Goal: Task Accomplishment & Management: Use online tool/utility

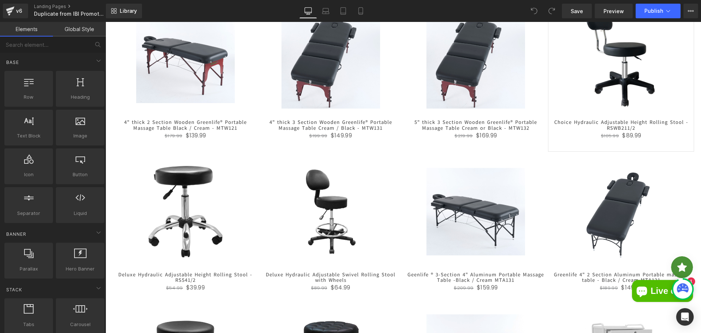
scroll to position [205, 0]
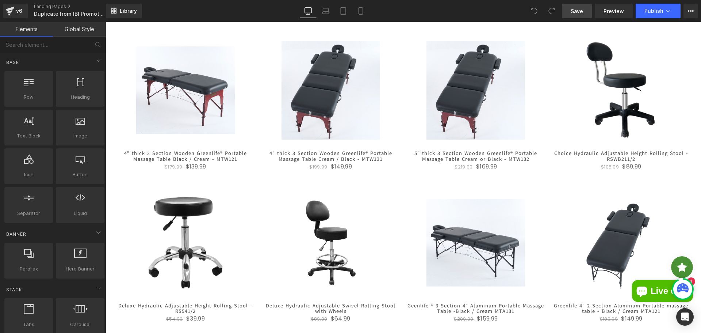
click at [581, 7] on span "Save" at bounding box center [577, 11] width 12 height 8
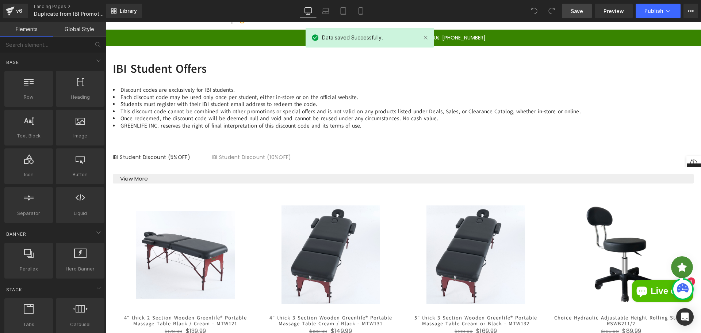
scroll to position [0, 0]
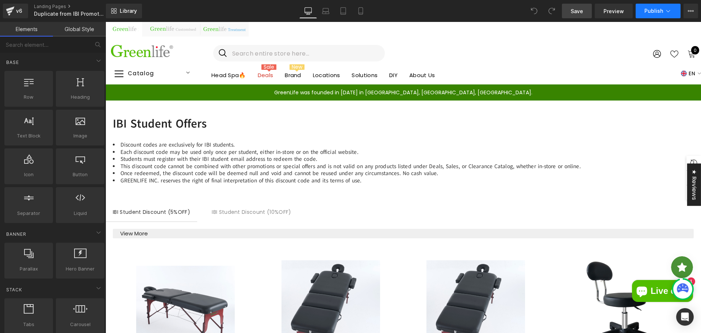
click at [650, 7] on button "Publish" at bounding box center [658, 11] width 45 height 15
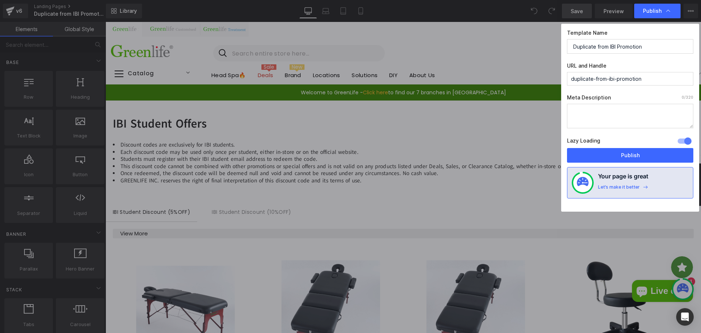
drag, startPoint x: 653, startPoint y: 51, endPoint x: 587, endPoint y: 54, distance: 65.8
click at [587, 54] on div "Template Name Duplicate from IBI Promotion URL and Handle duplicate-from-ibi-pr…" at bounding box center [630, 118] width 138 height 188
click at [601, 49] on input "Duplicate from IBI Promotion" at bounding box center [630, 46] width 126 height 15
drag, startPoint x: 611, startPoint y: 45, endPoint x: 573, endPoint y: 48, distance: 38.1
click at [573, 48] on input "Duplicate from IBI Promotion" at bounding box center [630, 46] width 126 height 15
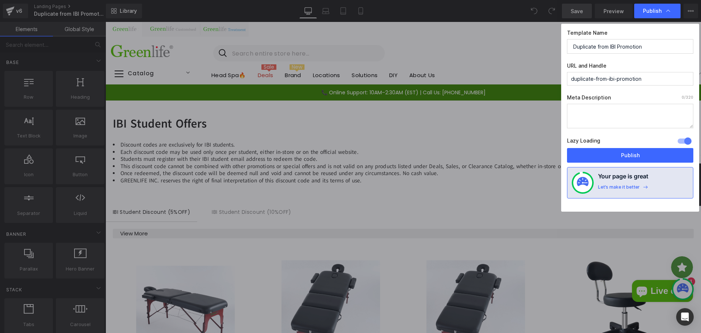
click at [608, 46] on input "Duplicate from IBI Promotion" at bounding box center [630, 46] width 126 height 15
click at [609, 47] on input "Duplicate from IBI Promotion" at bounding box center [630, 46] width 126 height 15
drag, startPoint x: 611, startPoint y: 46, endPoint x: 553, endPoint y: 49, distance: 58.5
click at [553, 49] on div "Publish Template Name Duplicate from IBI Promotion URL and Handle duplicate-fro…" at bounding box center [350, 166] width 701 height 333
type input "IBI Promotion"
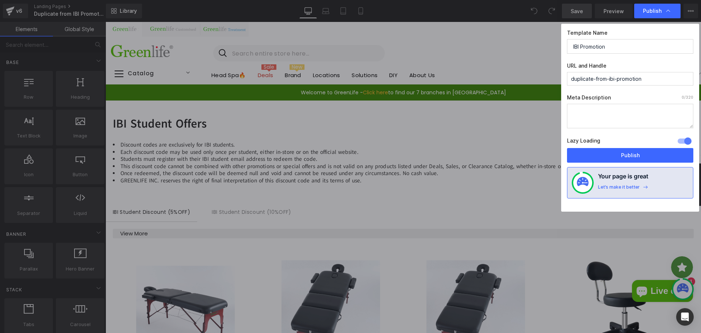
click at [655, 81] on input "duplicate-from-ibi-promotion" at bounding box center [630, 79] width 126 height 14
drag, startPoint x: 543, startPoint y: 49, endPoint x: 518, endPoint y: 46, distance: 24.6
click at [519, 46] on div "Publish Template Name IBI Promotion URL and Handle duplicate-from-ibi-promotion…" at bounding box center [350, 166] width 701 height 333
drag, startPoint x: 657, startPoint y: 81, endPoint x: 478, endPoint y: 80, distance: 179.0
click at [473, 80] on div "Publish Template Name IBI Promotion URL and Handle duplicate-from-ibi-promotion…" at bounding box center [350, 166] width 701 height 333
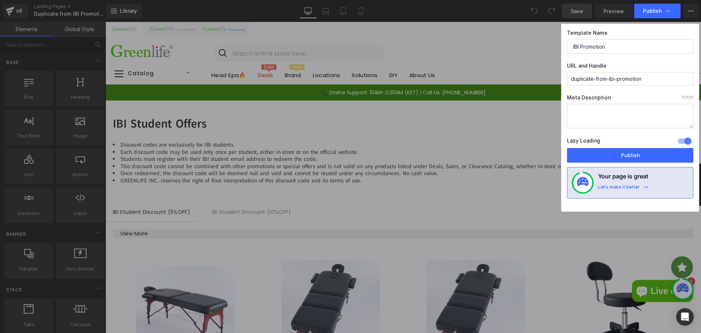
drag, startPoint x: 584, startPoint y: 102, endPoint x: 638, endPoint y: 126, distance: 59.7
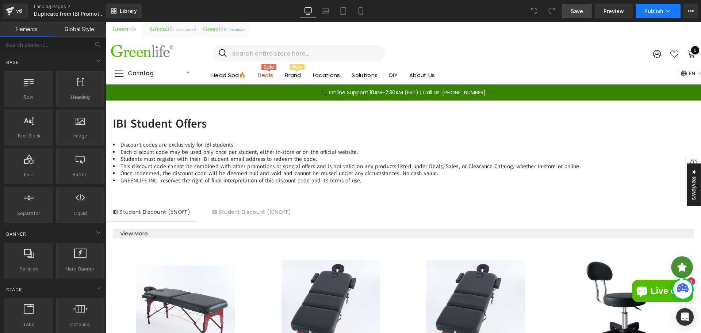
click at [670, 11] on icon at bounding box center [668, 10] width 7 height 7
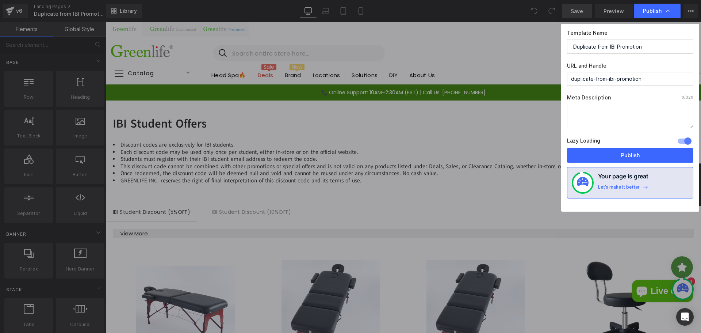
drag, startPoint x: 659, startPoint y: 76, endPoint x: 560, endPoint y: 83, distance: 99.2
click at [560, 83] on div "Publish Template Name Duplicate from IBI Promotion URL and Handle duplicate-fro…" at bounding box center [350, 166] width 701 height 333
paste input "IBI P"
type input "ibi-promotion"
click at [593, 43] on input "Duplicate from IBI Promotion" at bounding box center [630, 46] width 126 height 15
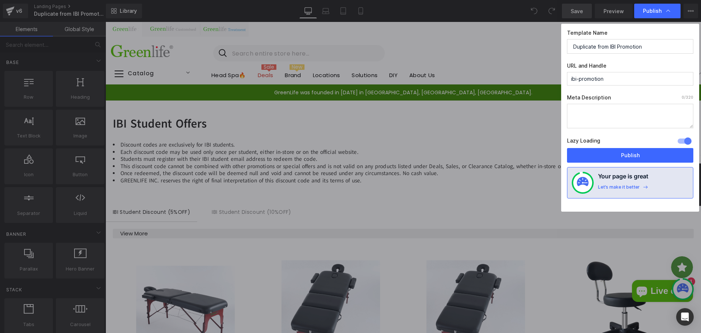
drag, startPoint x: 609, startPoint y: 45, endPoint x: 564, endPoint y: 48, distance: 45.4
click at [564, 48] on div "Template Name Duplicate from IBI Promotion URL and Handle ibi-promotion Meta De…" at bounding box center [630, 118] width 138 height 188
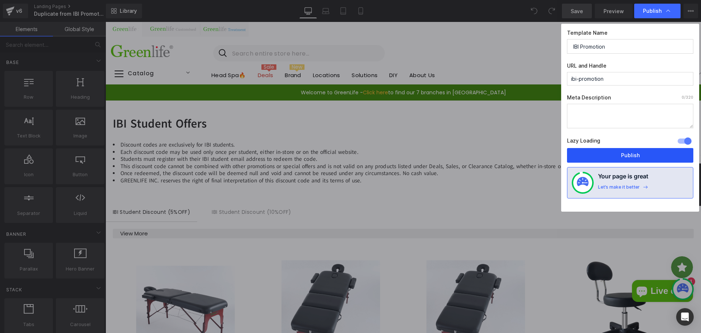
type input "IBI Promotion"
click at [621, 154] on button "Publish" at bounding box center [630, 155] width 126 height 15
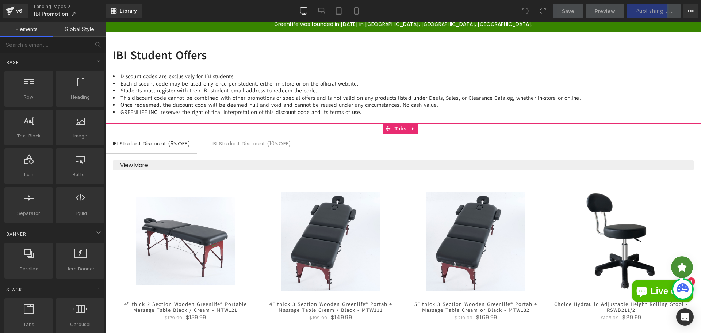
scroll to position [58, 0]
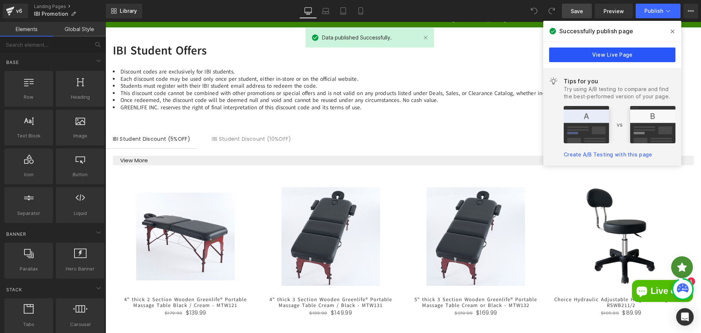
click at [606, 56] on link "View Live Page" at bounding box center [612, 54] width 126 height 15
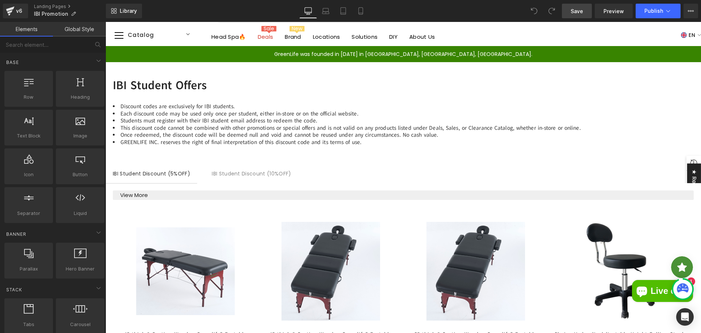
scroll to position [0, 0]
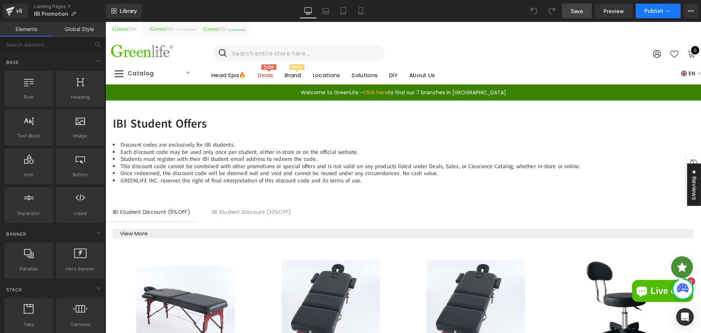
click at [664, 17] on button "Publish" at bounding box center [658, 11] width 45 height 15
click at [692, 11] on icon at bounding box center [691, 10] width 2 height 1
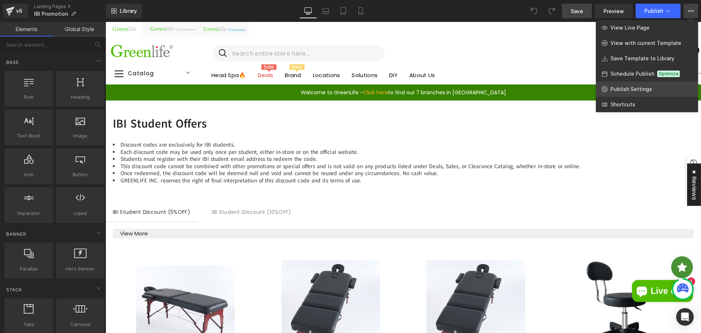
click at [630, 91] on span "Publish Settings" at bounding box center [632, 89] width 42 height 7
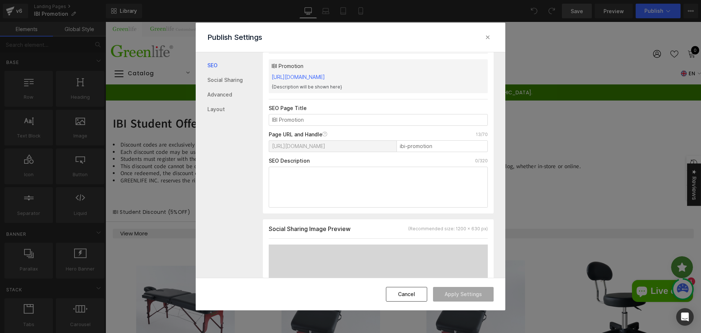
scroll to position [73, 0]
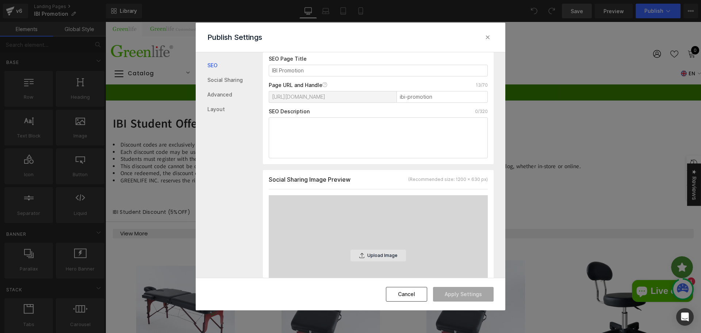
click at [381, 259] on div "Upload Image" at bounding box center [379, 255] width 56 height 12
